Goal: Book appointment/travel/reservation

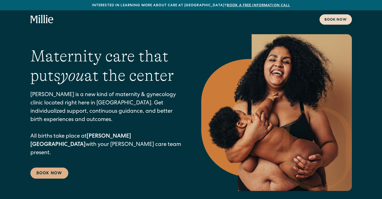
click at [330, 18] on div "Book now" at bounding box center [335, 19] width 22 height 5
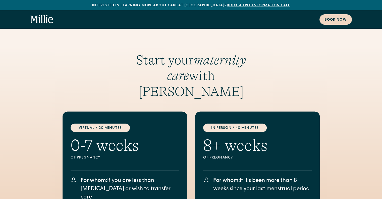
scroll to position [617, 0]
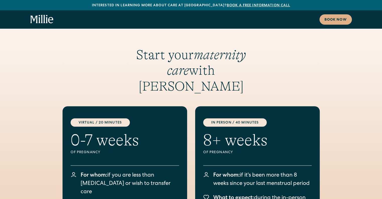
click at [43, 16] on icon "home" at bounding box center [41, 19] width 23 height 9
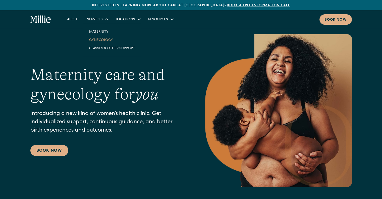
click at [101, 40] on link "Gynecology" at bounding box center [112, 40] width 54 height 8
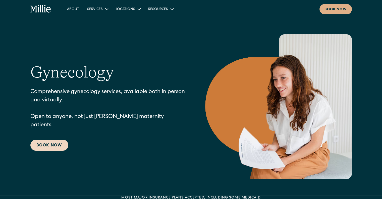
click at [49, 139] on link "Book Now" at bounding box center [49, 144] width 38 height 11
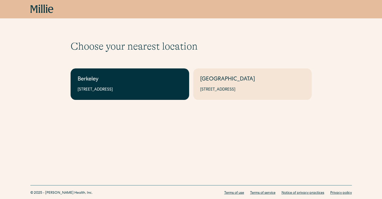
click at [92, 83] on div "Berkeley" at bounding box center [130, 79] width 104 height 8
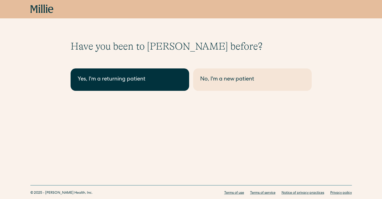
drag, startPoint x: 0, startPoint y: 0, endPoint x: 92, endPoint y: 83, distance: 124.1
click at [92, 83] on div "Yes, I'm a returning patient" at bounding box center [130, 79] width 104 height 8
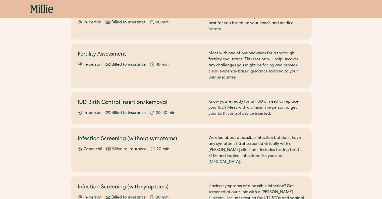
scroll to position [204, 0]
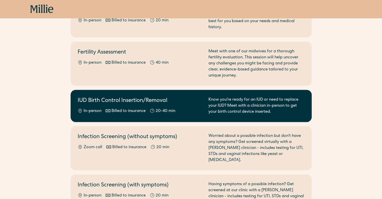
click at [144, 100] on h2 "IUD Birth Control Insertion/Removal" at bounding box center [140, 101] width 125 height 8
click at [134, 111] on div "Billed to insurance" at bounding box center [128, 111] width 34 height 6
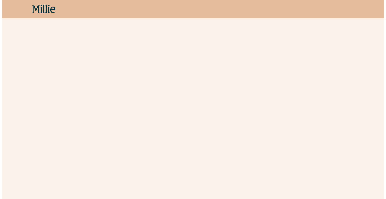
scroll to position [90, 0]
